Goal: Task Accomplishment & Management: Manage account settings

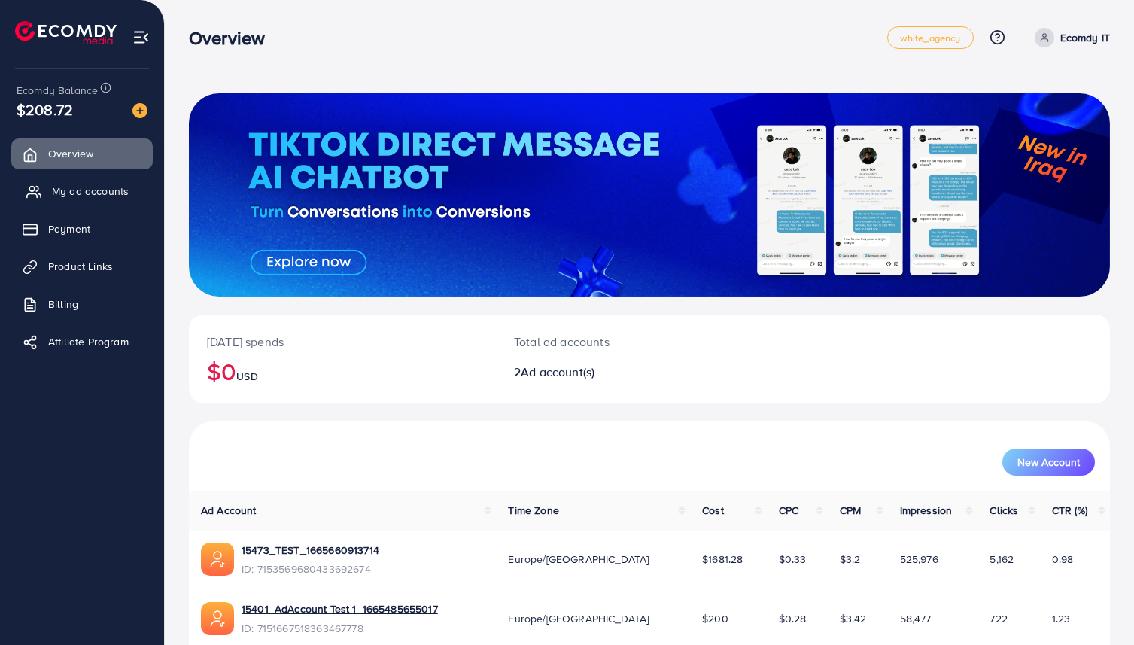
click at [68, 196] on span "My ad accounts" at bounding box center [90, 191] width 77 height 15
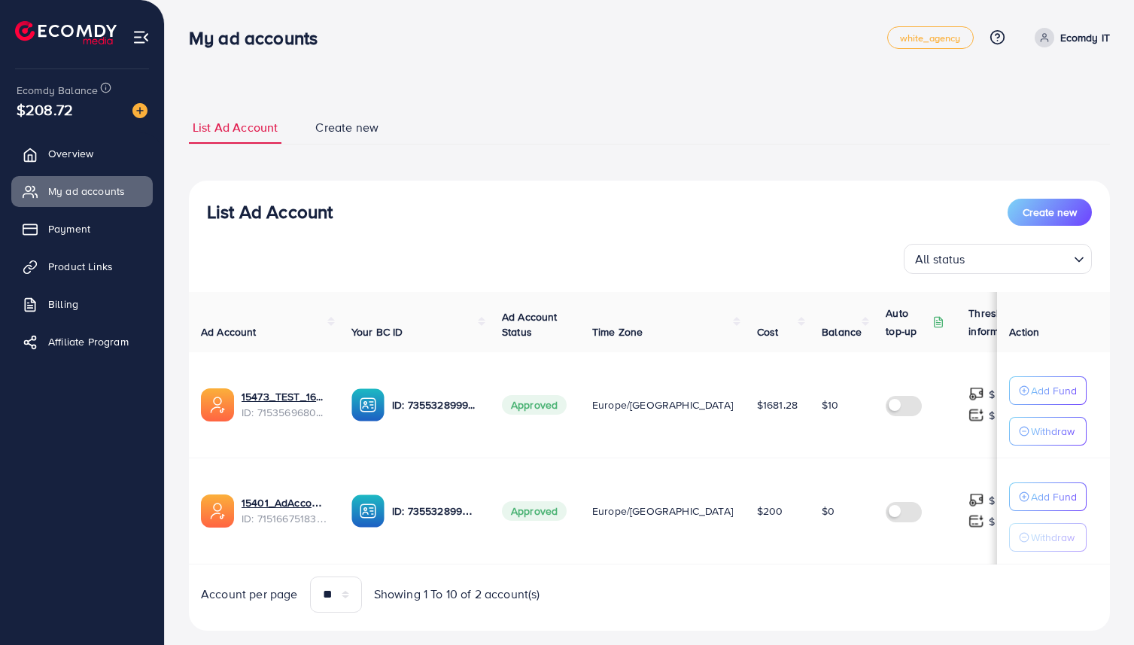
select select
click at [342, 138] on link "Create new" at bounding box center [347, 127] width 71 height 32
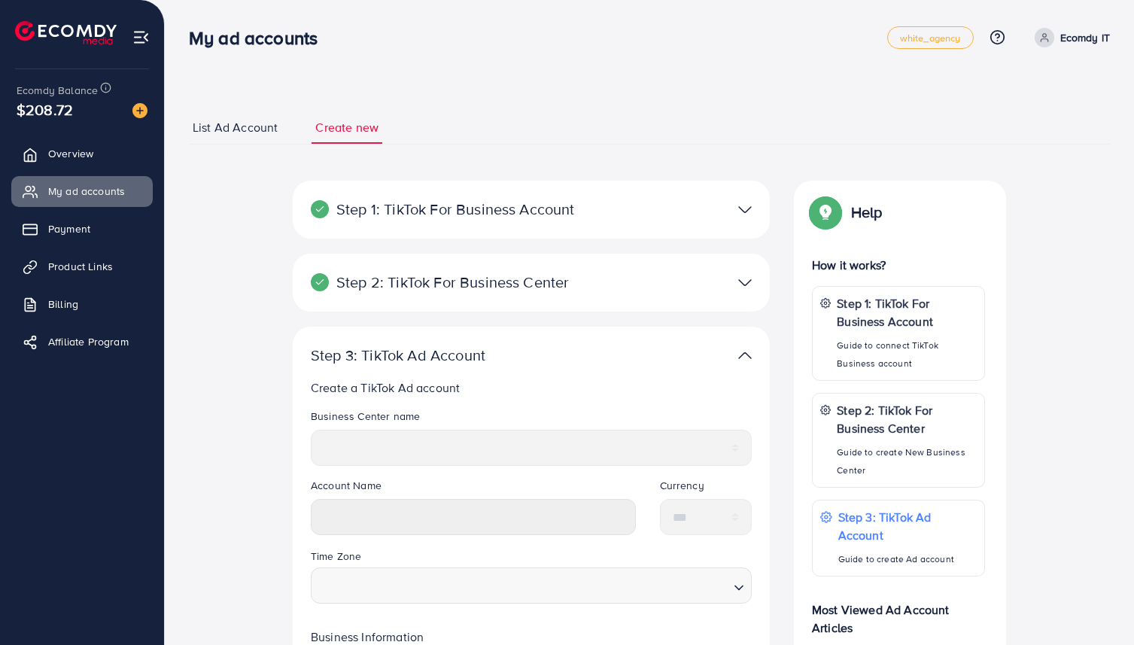
click at [481, 288] on p "Step 2: TikTok For Business Center" at bounding box center [454, 282] width 286 height 18
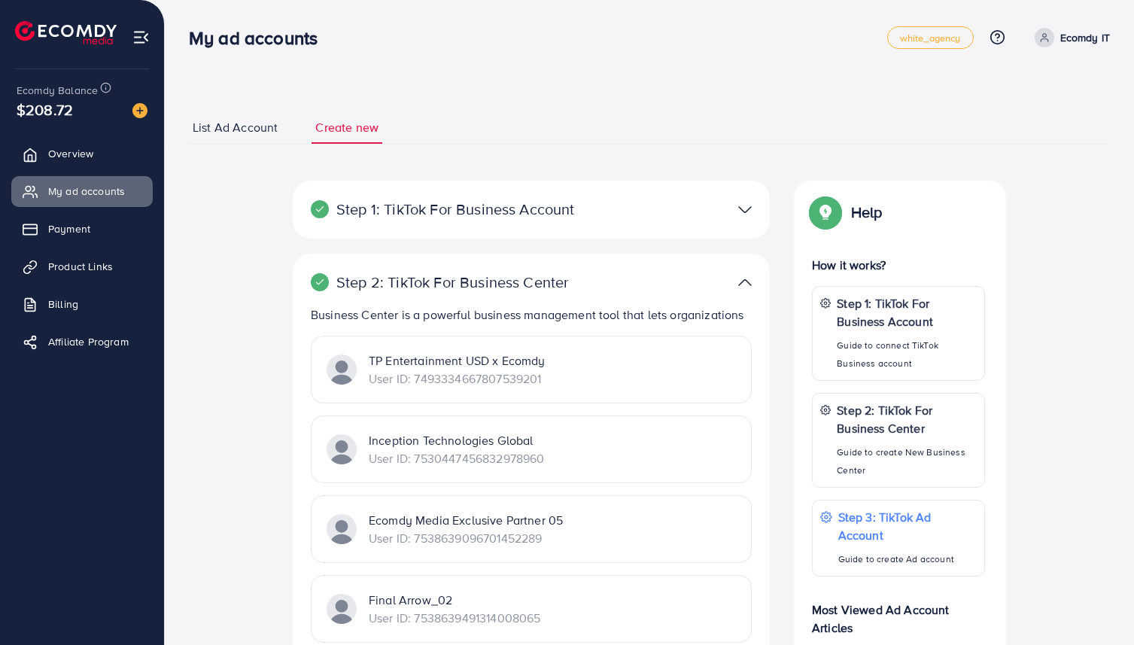
click at [1064, 34] on p "Ecomdy IT" at bounding box center [1086, 38] width 50 height 18
click at [1007, 123] on span "Log out" at bounding box center [1020, 123] width 41 height 18
